Goal: Find specific page/section: Find specific page/section

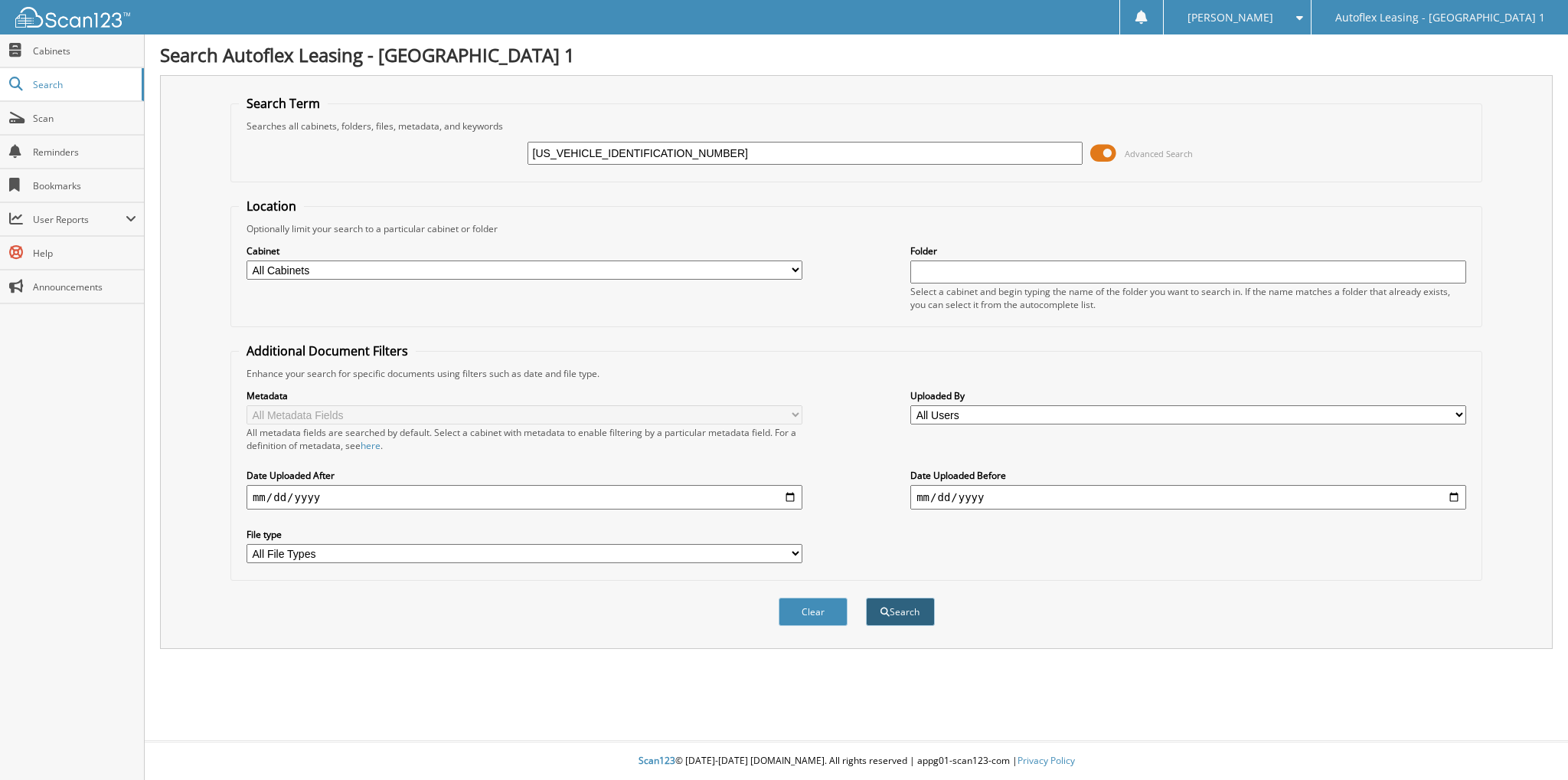
type input "[US_VEHICLE_IDENTIFICATION_NUMBER]"
click at [881, 608] on span "submit" at bounding box center [886, 612] width 9 height 9
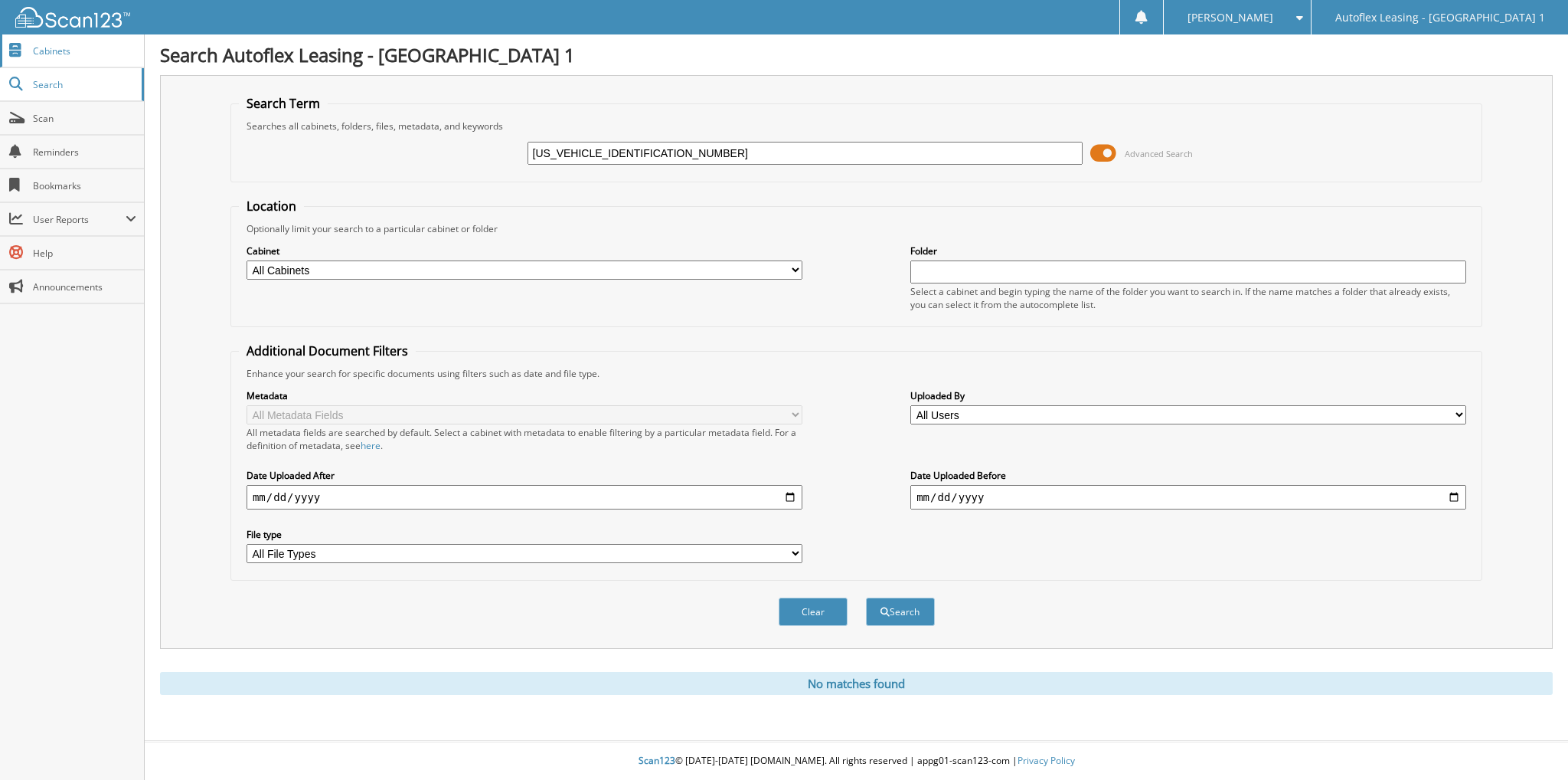
click at [41, 52] on span "Cabinets" at bounding box center [84, 51] width 103 height 13
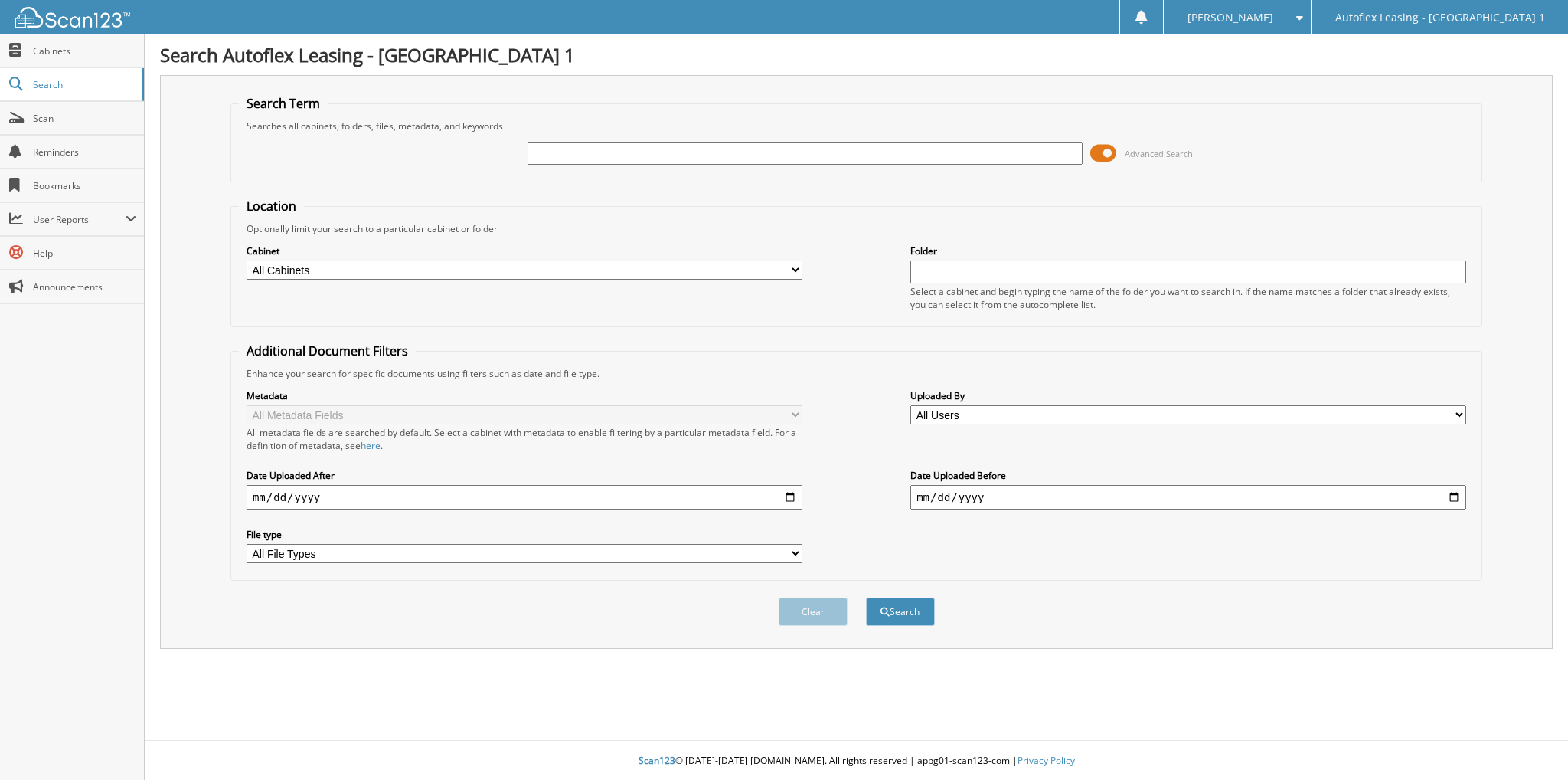
click at [739, 148] on input "text" at bounding box center [806, 153] width 556 height 23
type input "michelle thomas"
click at [866, 597] on button "Search" at bounding box center [901, 611] width 69 height 28
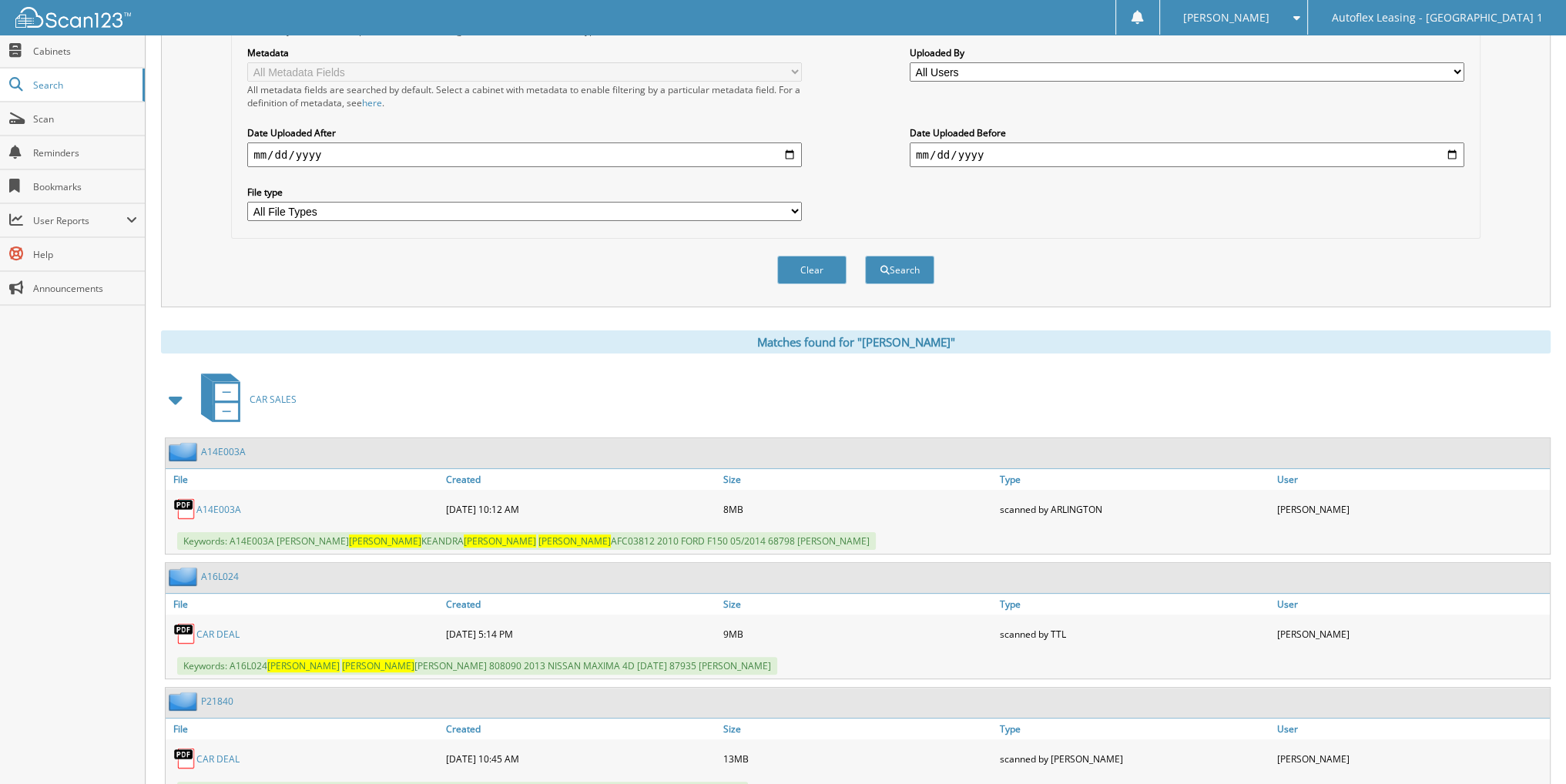
scroll to position [390, 0]
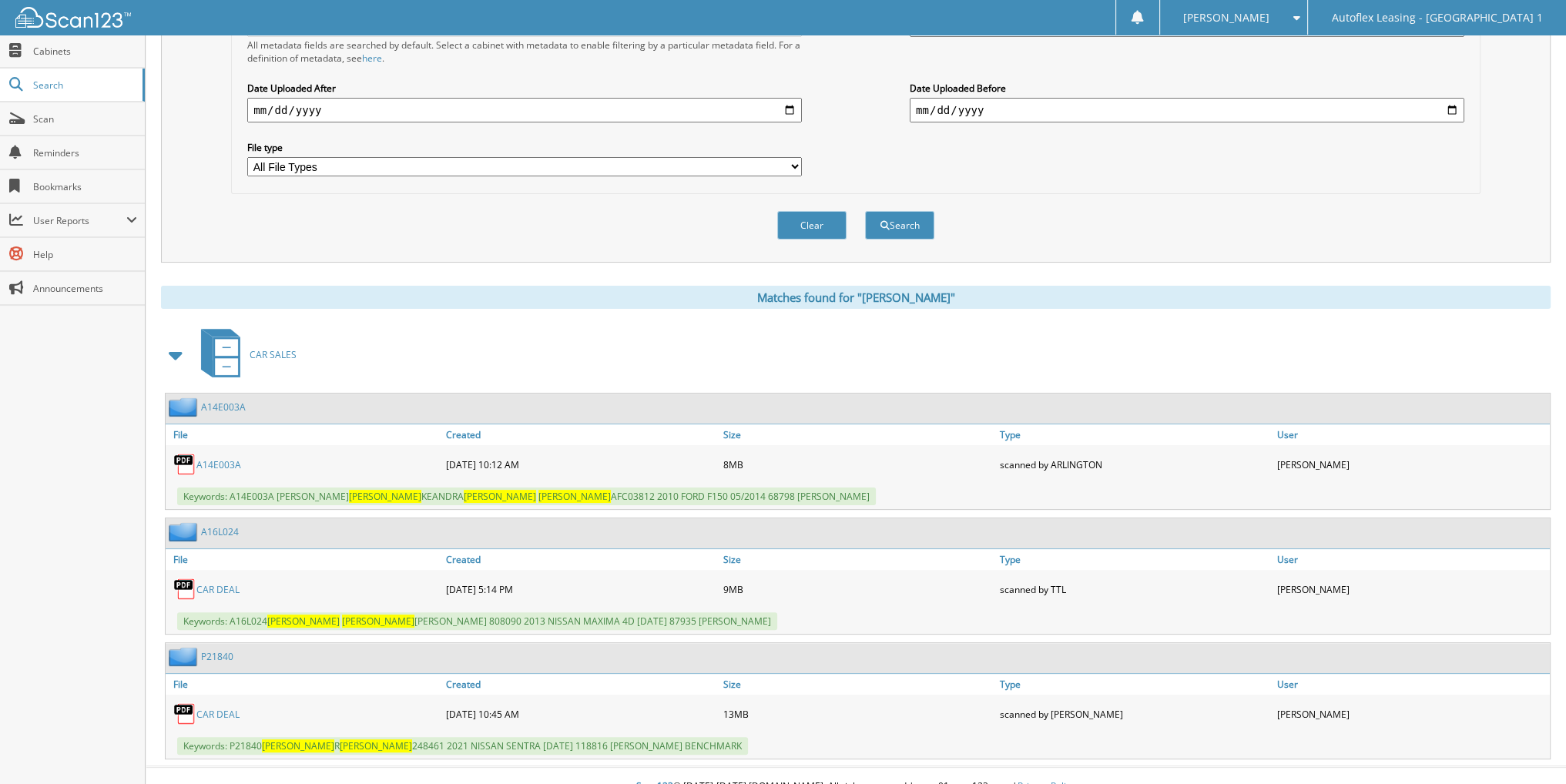
click at [212, 649] on link "P21840" at bounding box center [217, 656] width 32 height 13
